Goal: Task Accomplishment & Management: Manage account settings

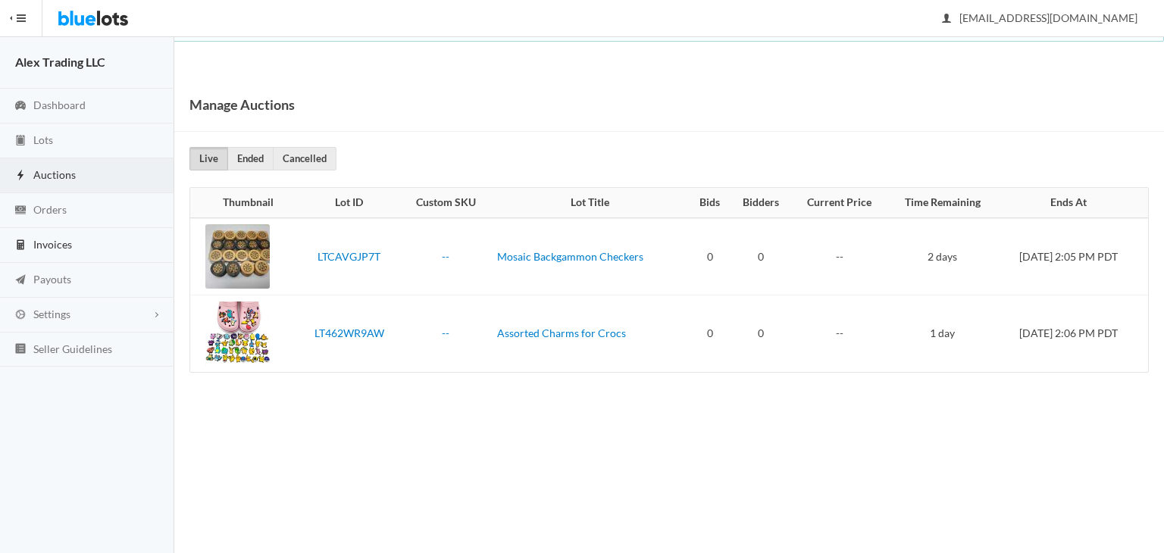
click at [68, 260] on link "Invoices" at bounding box center [87, 245] width 174 height 35
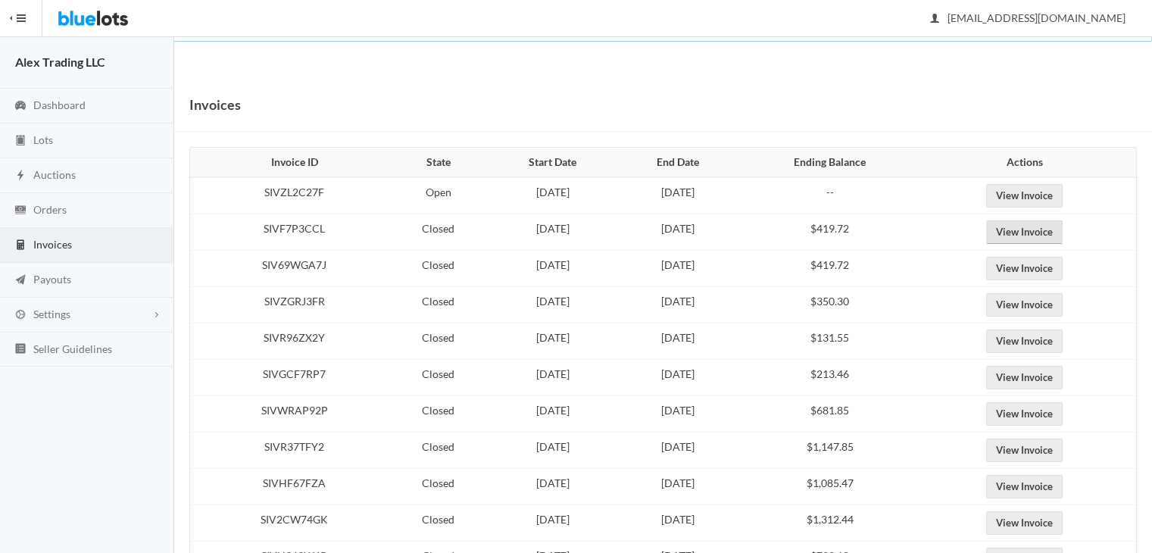
click at [1045, 237] on link "View Invoice" at bounding box center [1024, 231] width 77 height 23
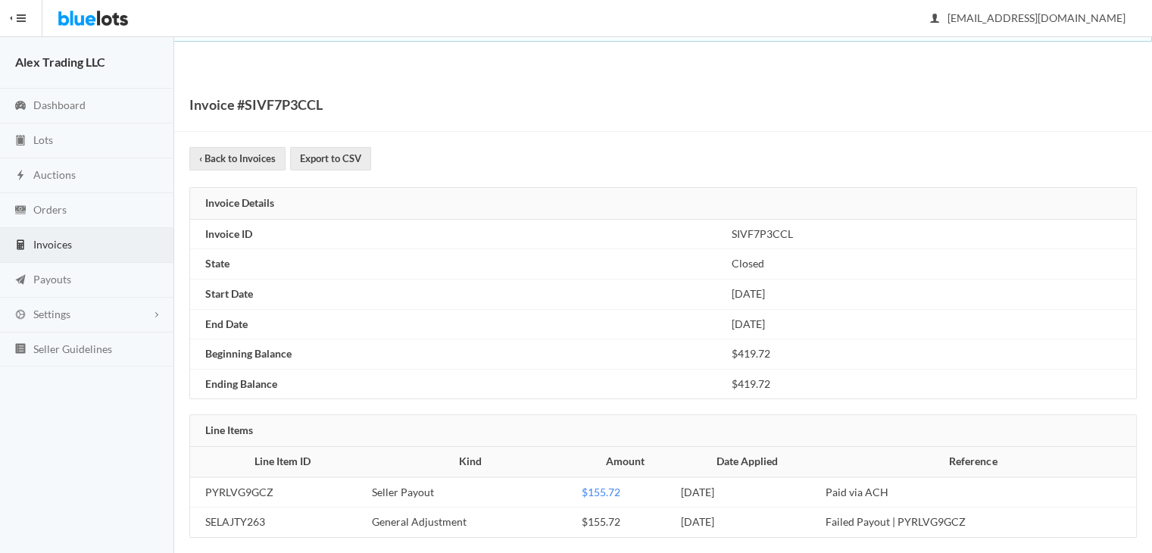
scroll to position [12, 0]
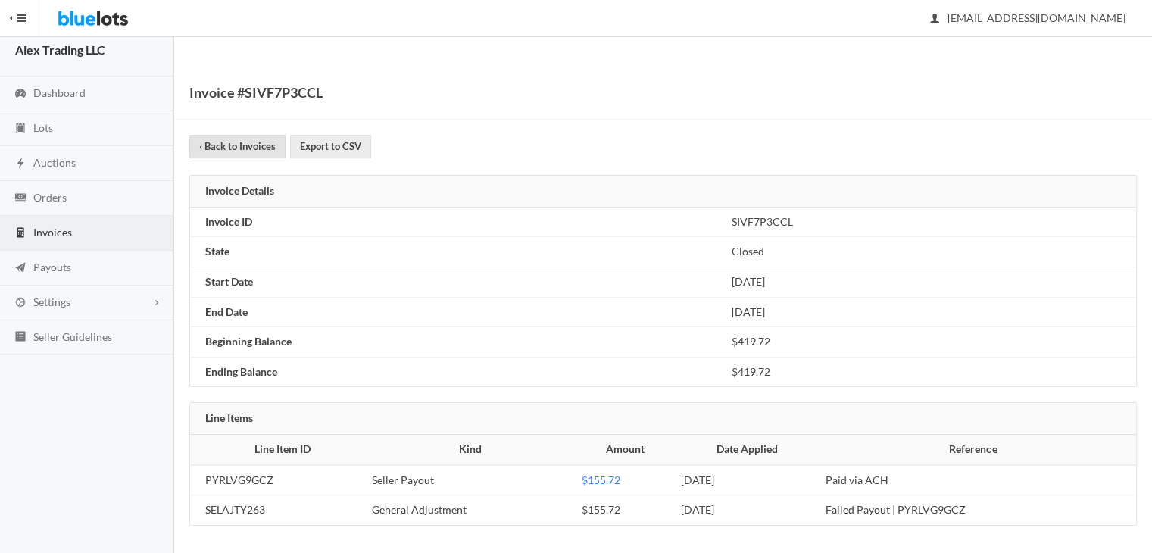
click at [233, 149] on link "‹ Back to Invoices" at bounding box center [237, 146] width 96 height 23
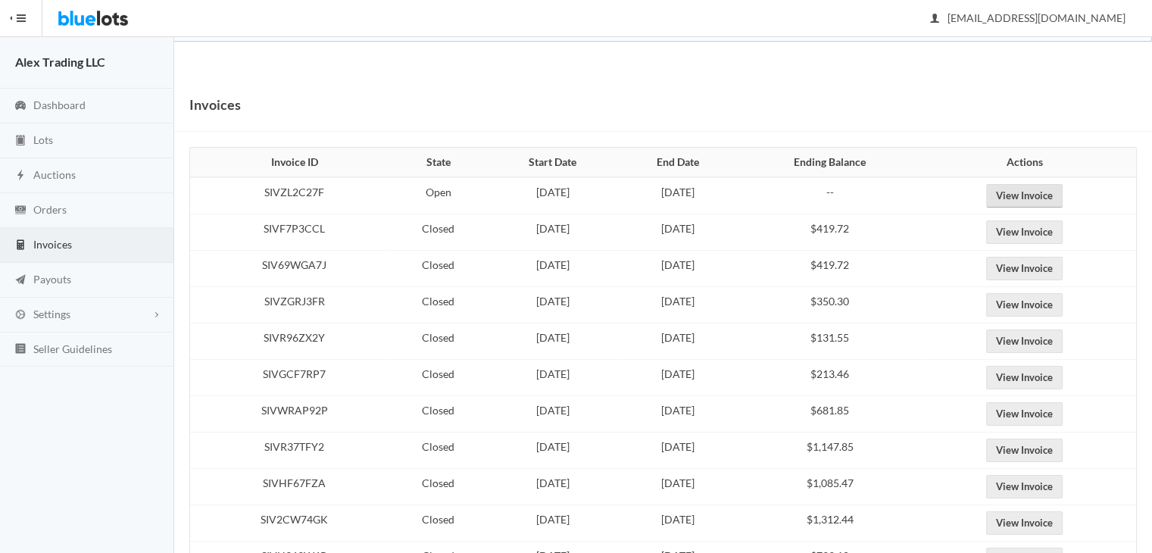
click at [1027, 205] on link "View Invoice" at bounding box center [1024, 195] width 77 height 23
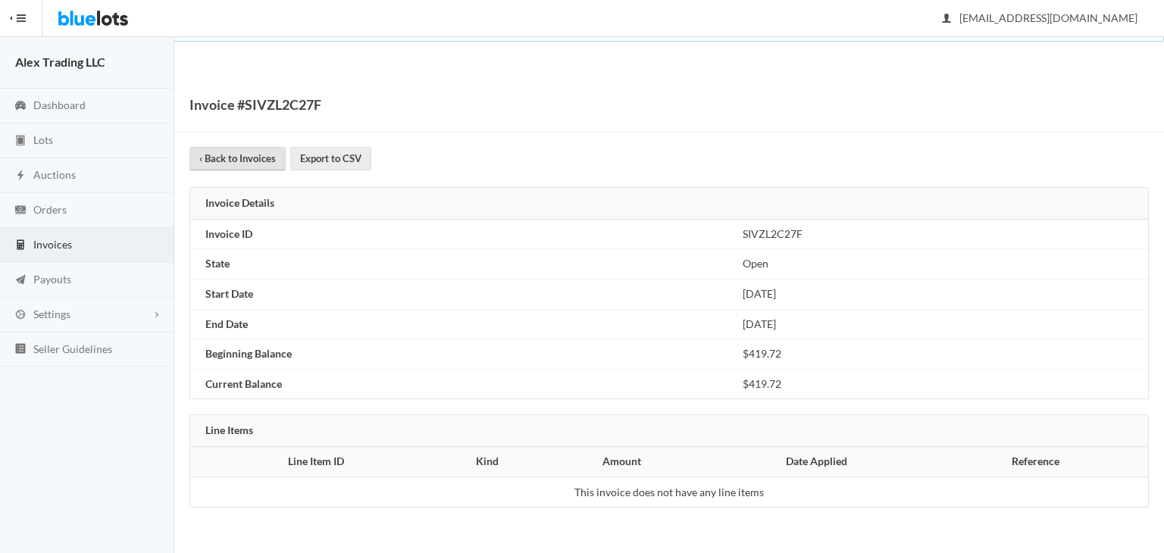
click at [233, 158] on link "‹ Back to Invoices" at bounding box center [237, 158] width 96 height 23
